Goal: Find specific page/section: Find specific page/section

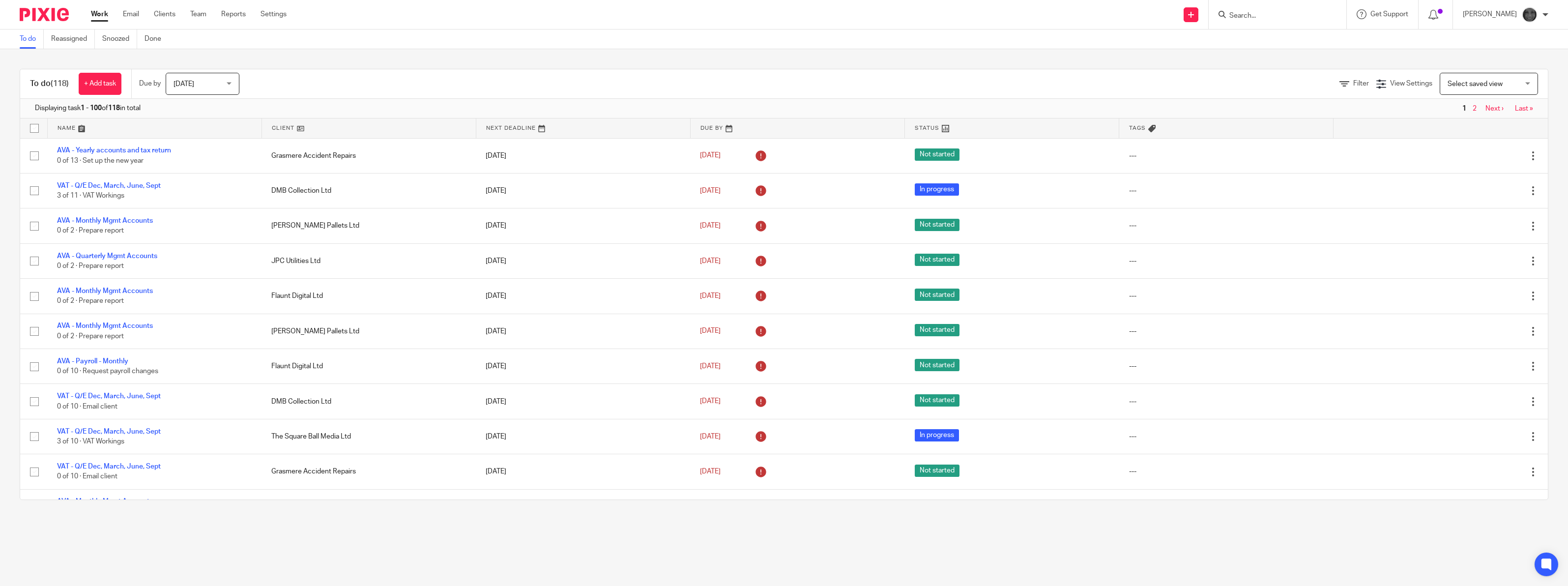
click at [1265, 15] on input "Search" at bounding box center [1272, 16] width 88 height 9
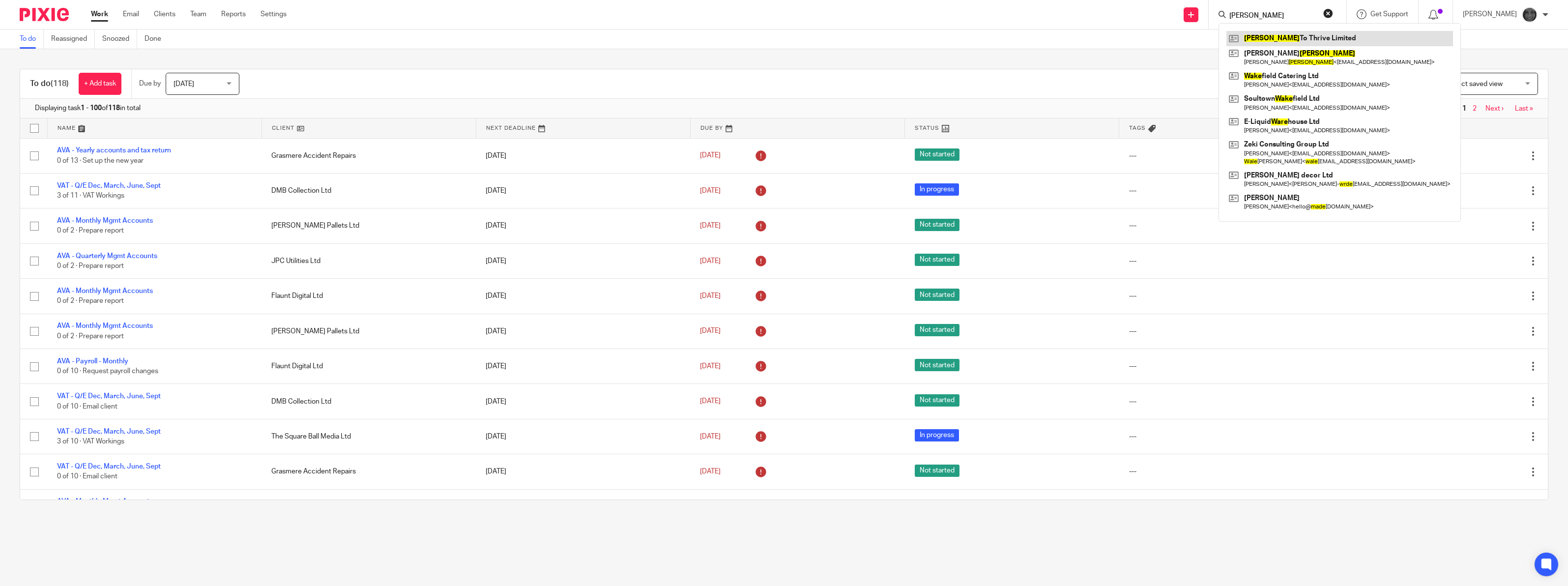
type input "[PERSON_NAME]"
click at [1284, 42] on link at bounding box center [1340, 38] width 226 height 15
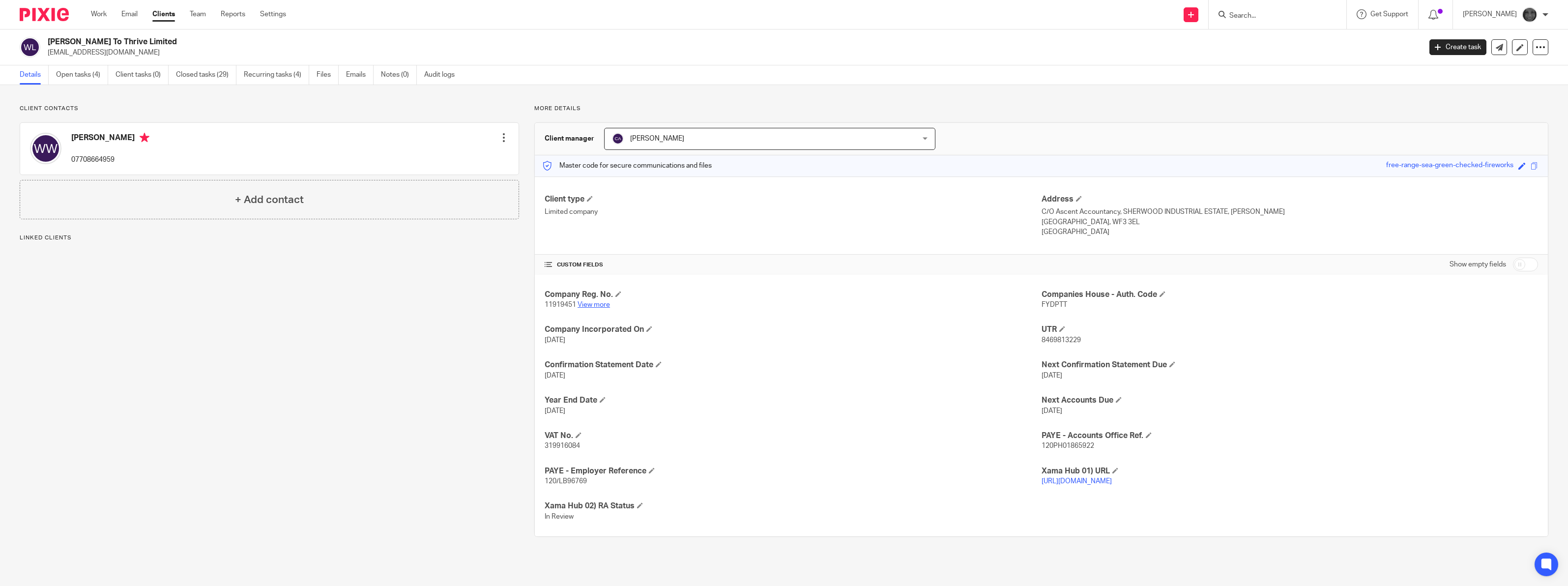
click at [599, 305] on link "View more" at bounding box center [593, 304] width 32 height 7
